Goal: Transaction & Acquisition: Subscribe to service/newsletter

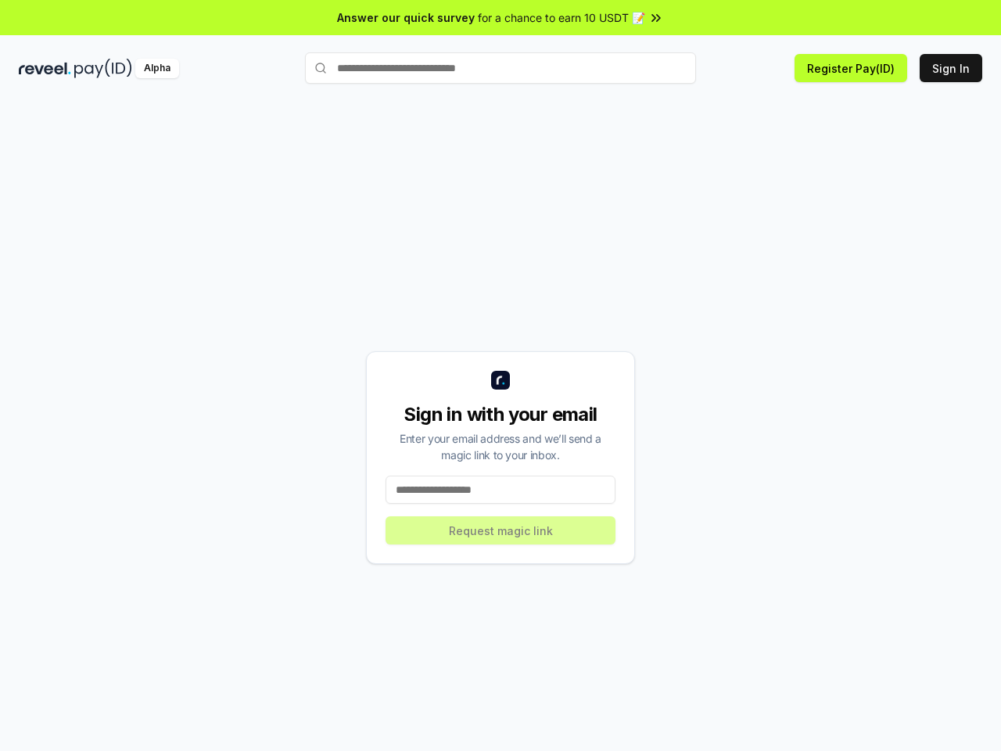
click at [500, 375] on img at bounding box center [500, 380] width 19 height 19
click at [162, 68] on div "Alpha" at bounding box center [157, 69] width 44 height 20
click at [500, 68] on input "text" at bounding box center [500, 67] width 391 height 31
click at [851, 68] on button "Register Pay(ID)" at bounding box center [850, 68] width 113 height 28
click at [951, 68] on button "Sign In" at bounding box center [951, 68] width 63 height 28
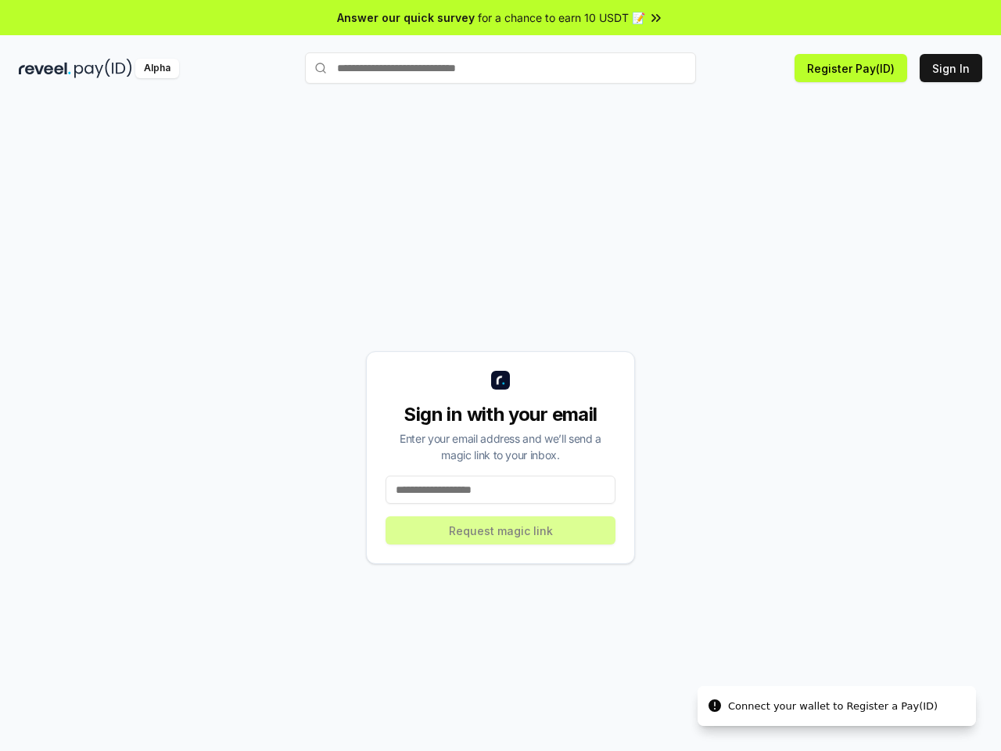
click at [500, 489] on input at bounding box center [500, 489] width 230 height 28
click at [500, 530] on div "Sign in with your email Enter your email address and we’ll send a magic link to…" at bounding box center [500, 457] width 269 height 213
